Goal: Task Accomplishment & Management: Use online tool/utility

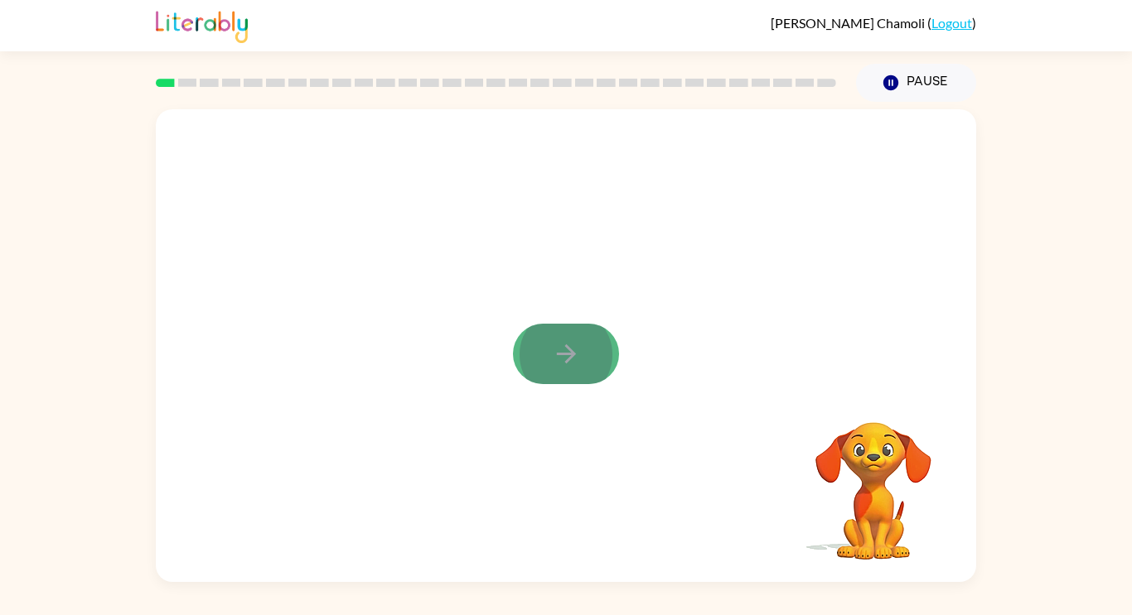
click at [595, 350] on button "button" at bounding box center [566, 354] width 106 height 60
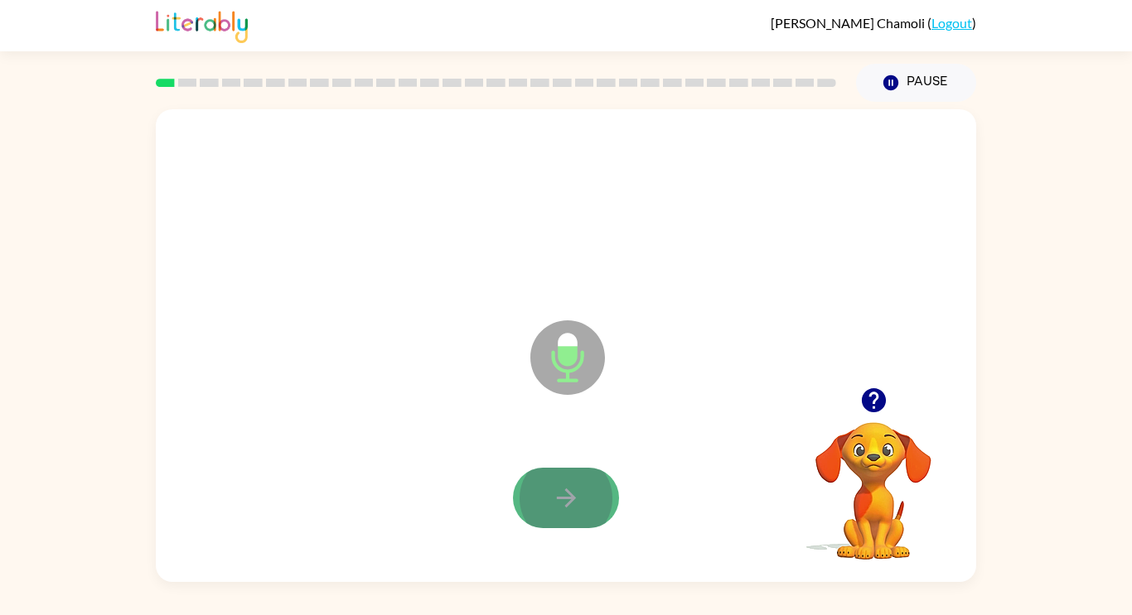
click at [580, 486] on button "button" at bounding box center [566, 498] width 106 height 60
click at [609, 489] on button "button" at bounding box center [566, 498] width 106 height 60
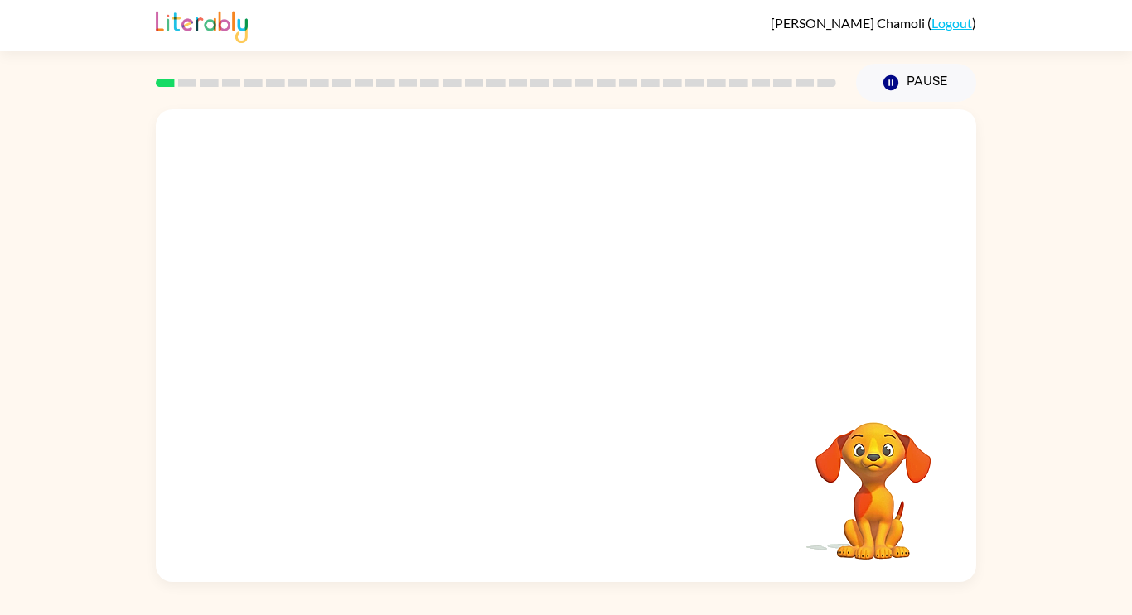
click at [851, 407] on video "Your browser must support playing .mp4 files to use Literably. Please try using…" at bounding box center [873, 480] width 166 height 166
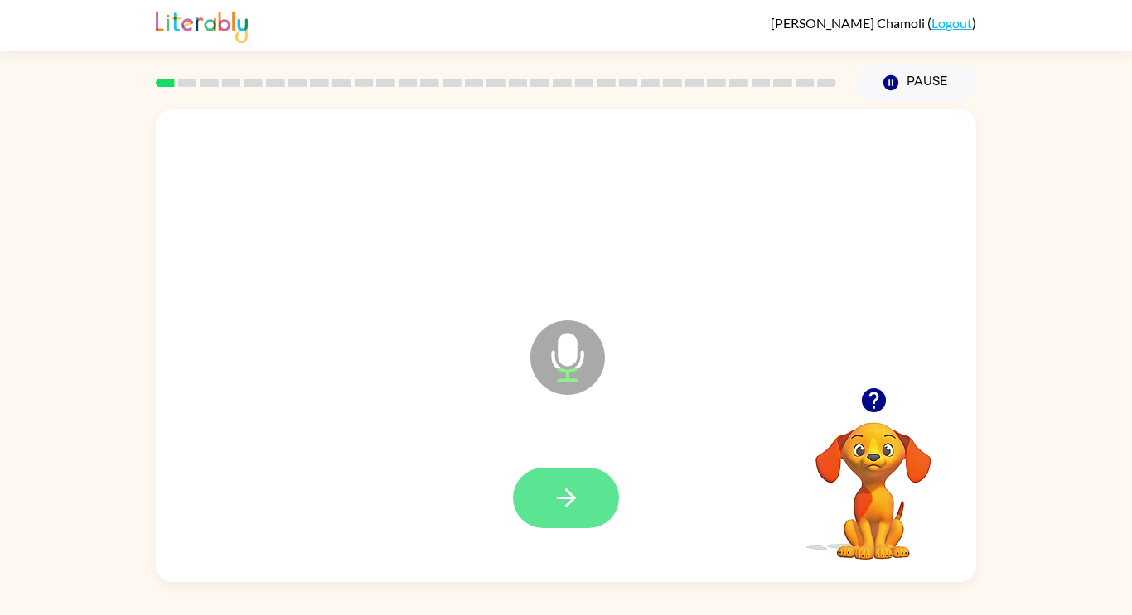
click at [599, 493] on button "button" at bounding box center [566, 498] width 106 height 60
click at [542, 485] on button "button" at bounding box center [566, 498] width 106 height 60
click at [587, 504] on button "button" at bounding box center [566, 498] width 106 height 60
click at [592, 483] on button "button" at bounding box center [566, 498] width 106 height 60
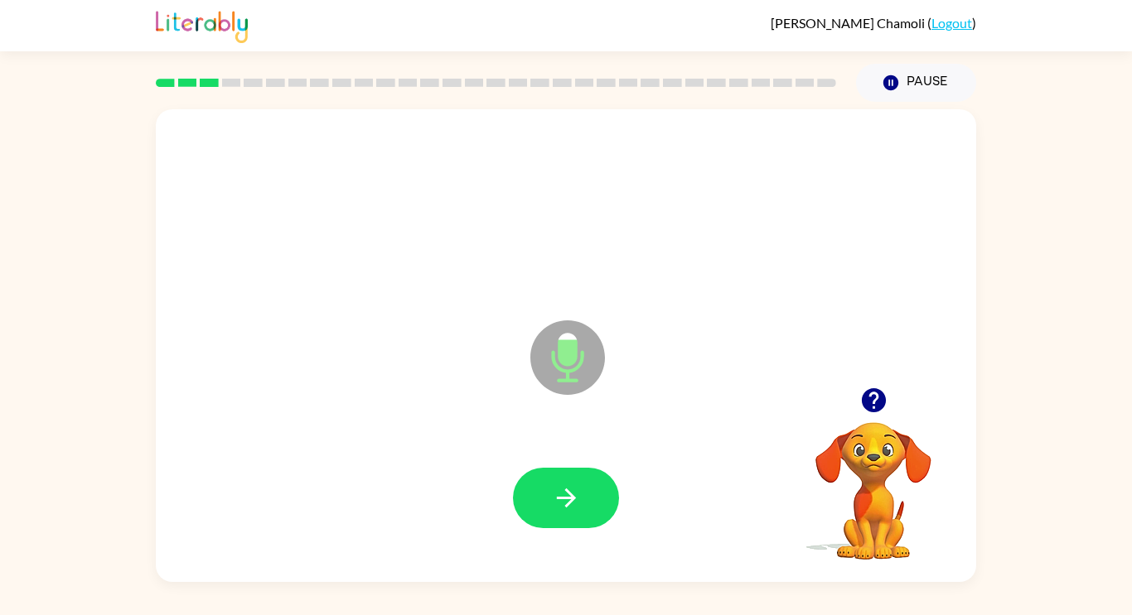
click at [592, 483] on button "button" at bounding box center [566, 498] width 106 height 60
click at [598, 492] on button "button" at bounding box center [566, 498] width 106 height 60
click at [555, 480] on button "button" at bounding box center [566, 498] width 106 height 60
click at [552, 488] on icon "button" at bounding box center [566, 498] width 29 height 29
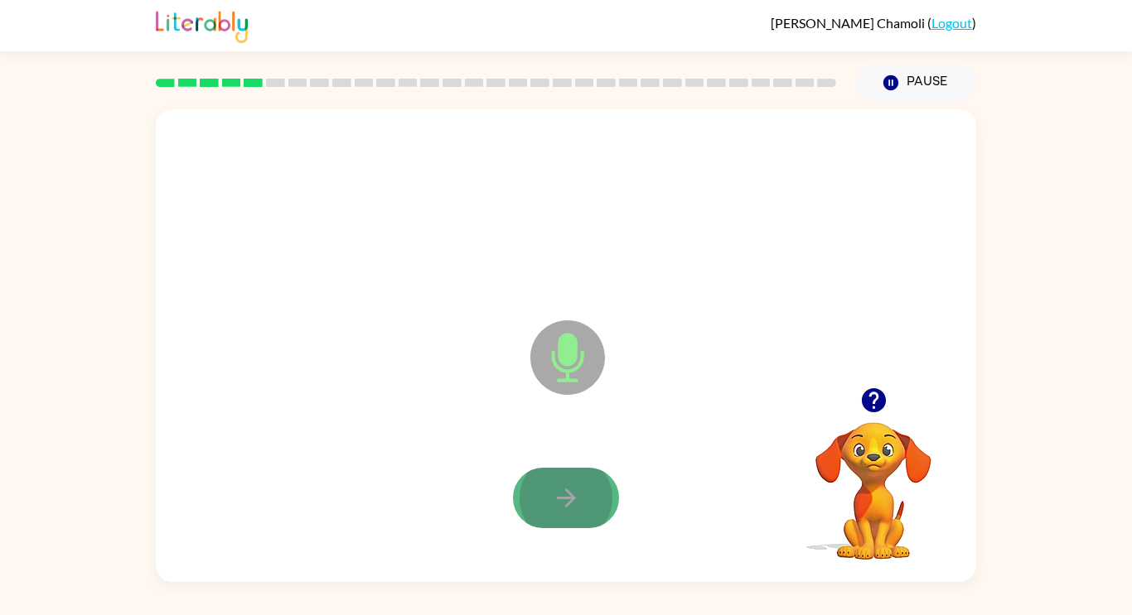
click at [561, 487] on icon "button" at bounding box center [566, 498] width 29 height 29
click at [558, 504] on icon "button" at bounding box center [566, 498] width 29 height 29
click at [577, 497] on icon "button" at bounding box center [566, 498] width 29 height 29
click at [577, 498] on icon "button" at bounding box center [566, 498] width 29 height 29
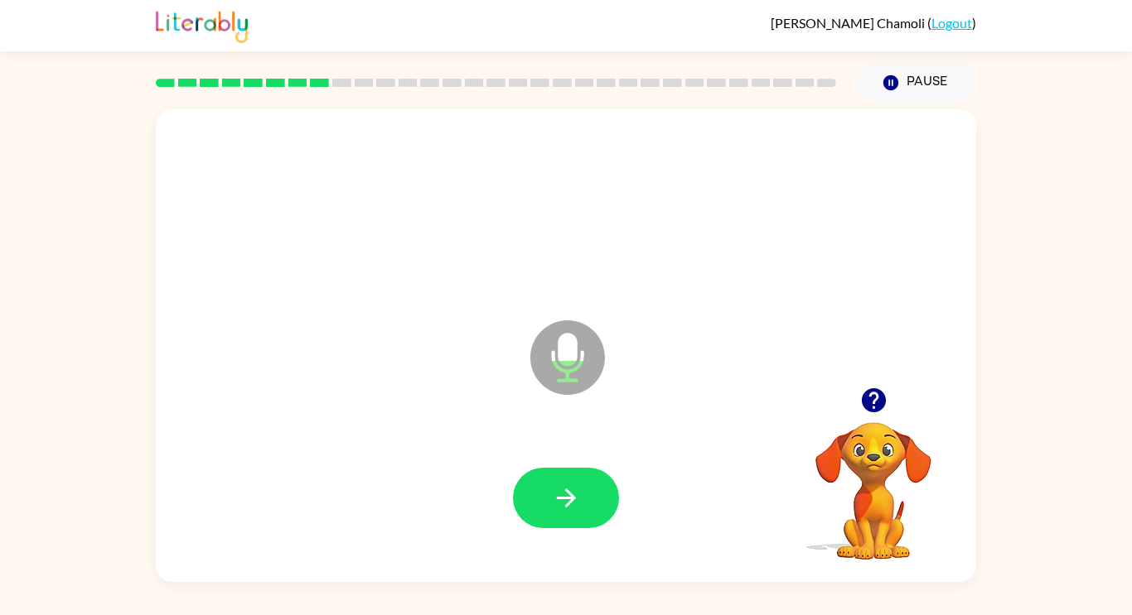
click at [577, 498] on icon "button" at bounding box center [566, 498] width 29 height 29
click at [575, 501] on icon "button" at bounding box center [566, 498] width 29 height 29
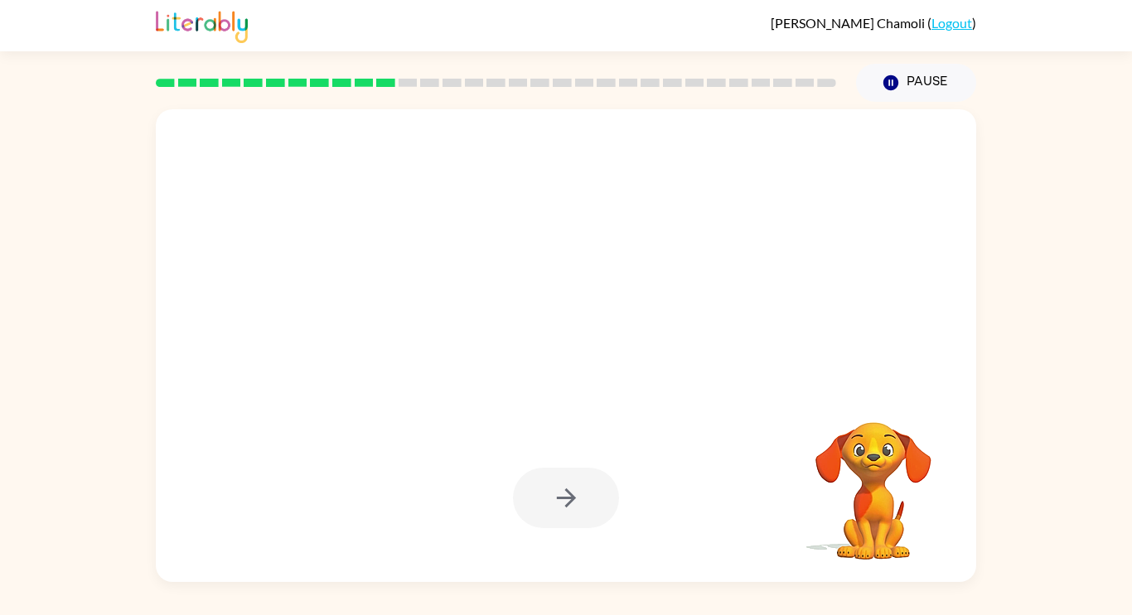
click at [575, 501] on div at bounding box center [566, 498] width 106 height 60
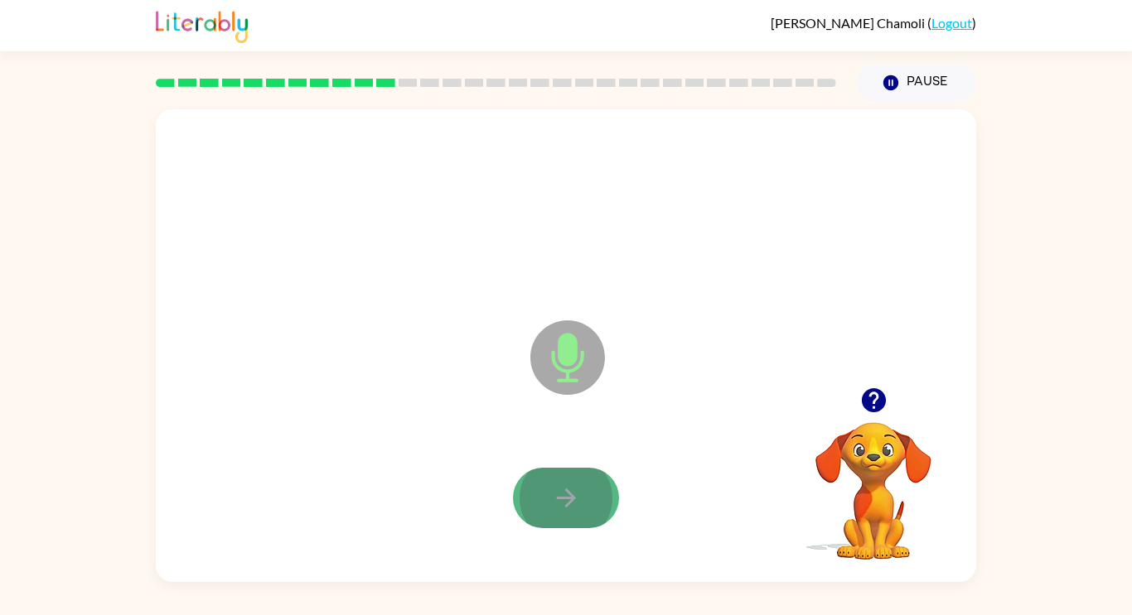
click at [579, 501] on icon "button" at bounding box center [566, 498] width 29 height 29
click at [581, 501] on button "button" at bounding box center [566, 498] width 106 height 60
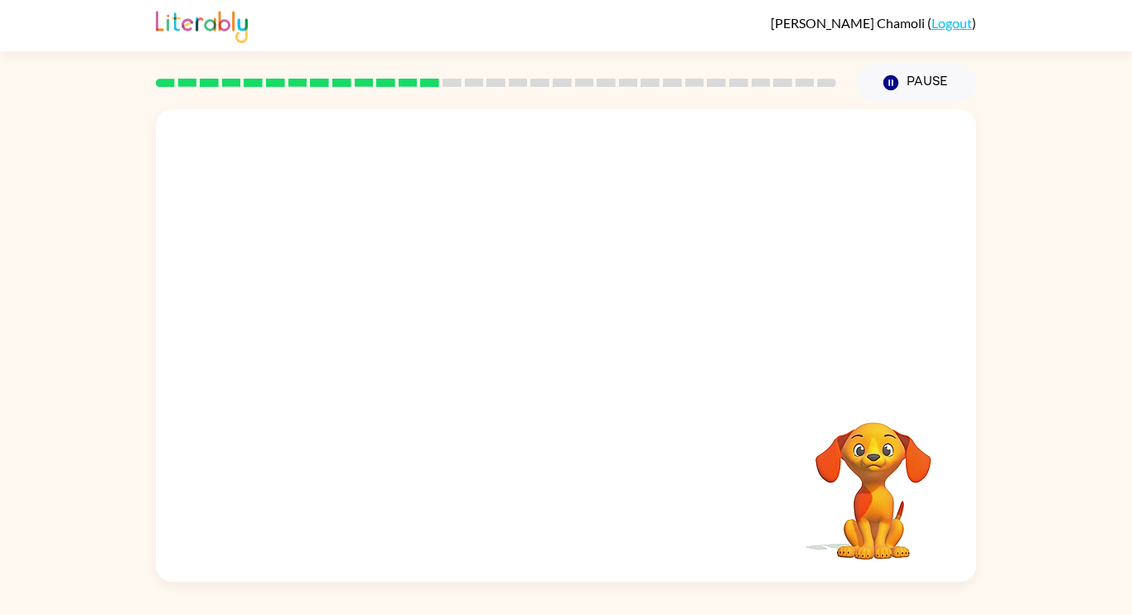
click at [430, 501] on div "Your browser must support playing .mp4 files to use Literably. Please try using…" at bounding box center [566, 345] width 820 height 473
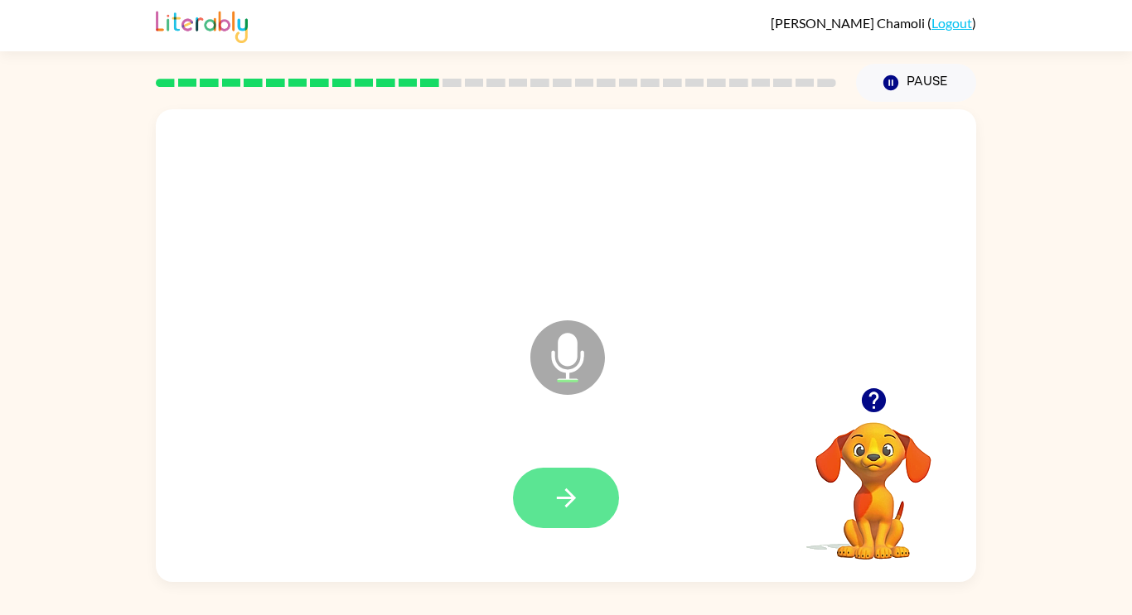
click at [560, 509] on icon "button" at bounding box center [566, 498] width 29 height 29
click at [572, 461] on div at bounding box center [565, 499] width 787 height 136
click at [568, 494] on icon "button" at bounding box center [565, 498] width 19 height 19
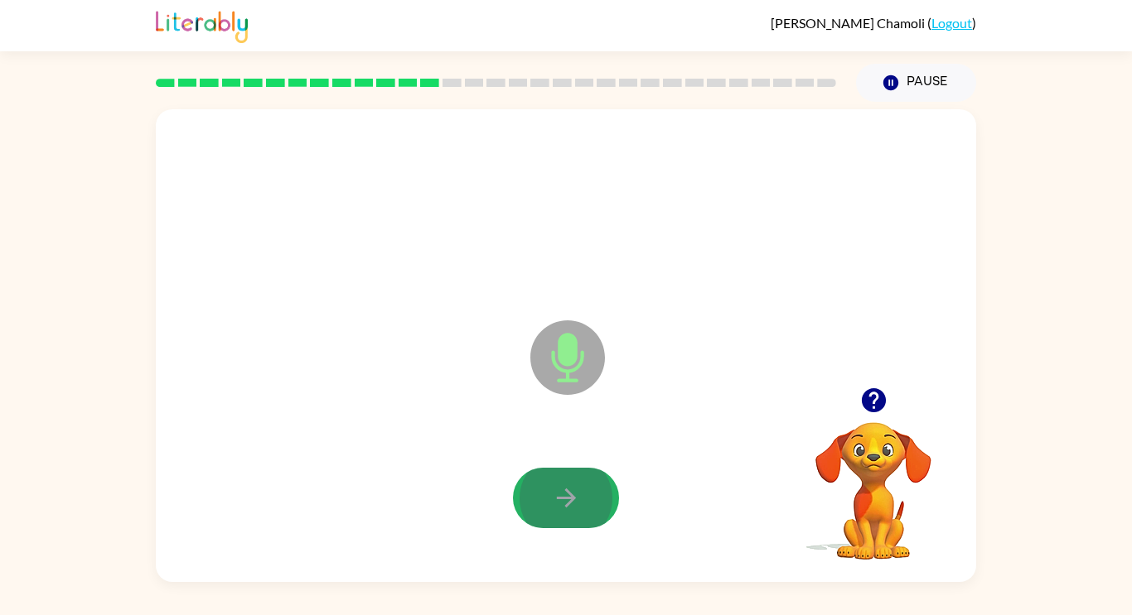
click at [568, 494] on icon "button" at bounding box center [565, 498] width 19 height 19
click at [565, 497] on icon "button" at bounding box center [565, 498] width 19 height 19
click at [583, 498] on button "button" at bounding box center [566, 498] width 106 height 60
click at [582, 499] on button "button" at bounding box center [566, 498] width 106 height 60
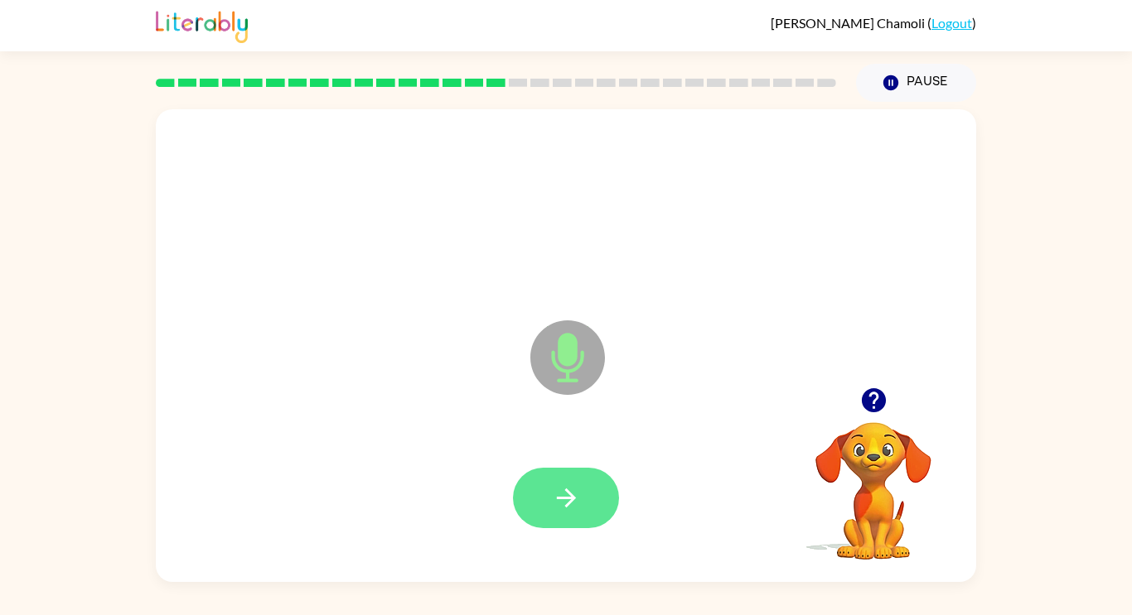
click at [566, 497] on icon "button" at bounding box center [565, 498] width 19 height 19
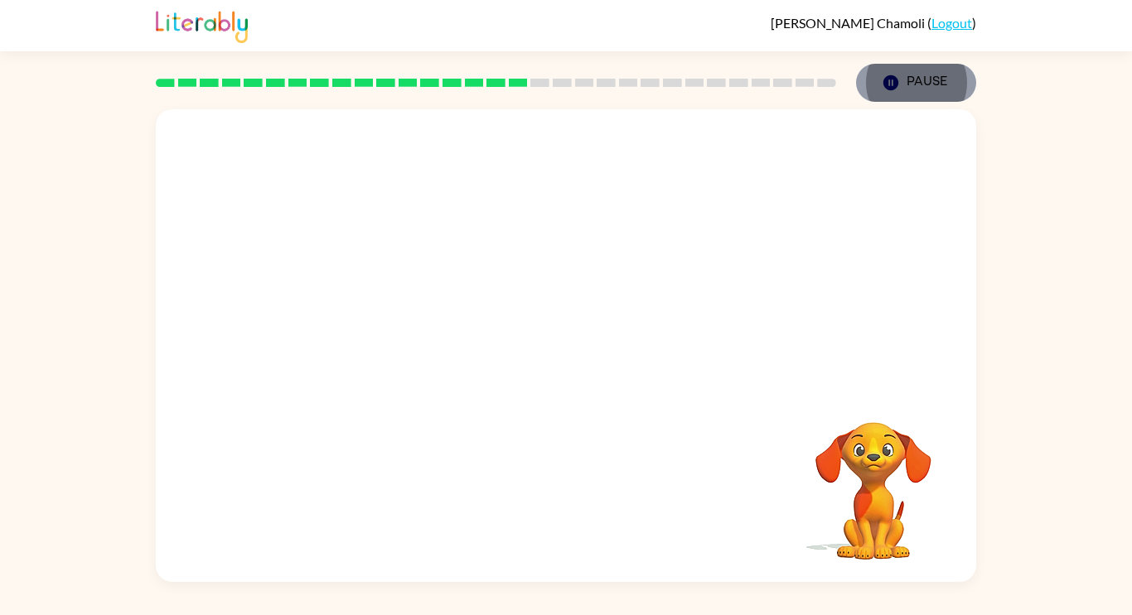
click at [944, 71] on button "Pause Pause" at bounding box center [916, 83] width 120 height 38
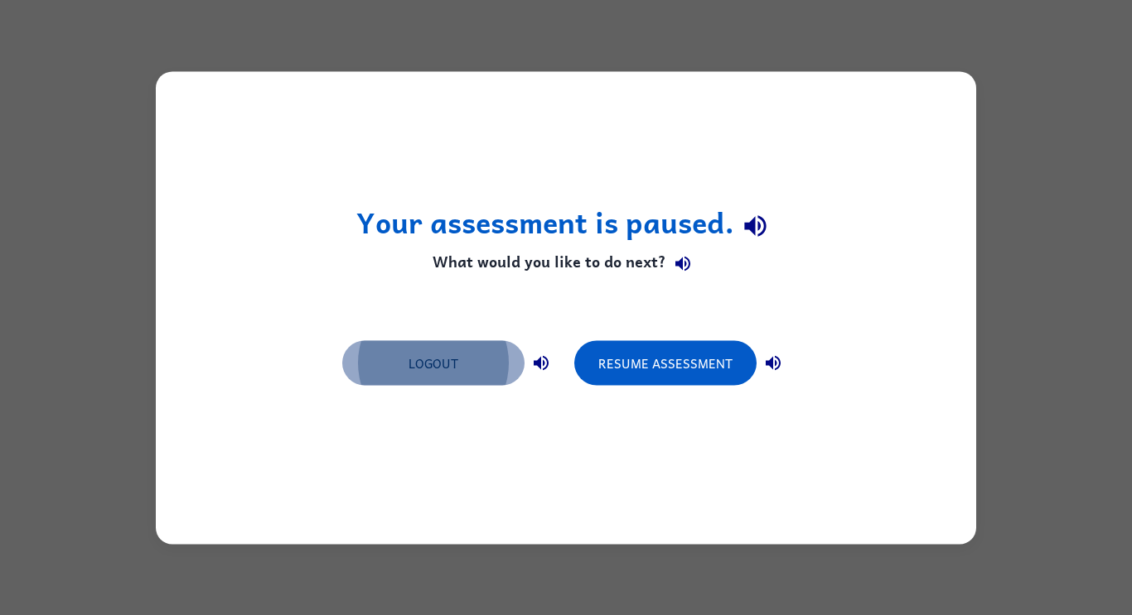
click at [444, 340] on button "Logout" at bounding box center [433, 362] width 182 height 45
